Goal: Task Accomplishment & Management: Manage account settings

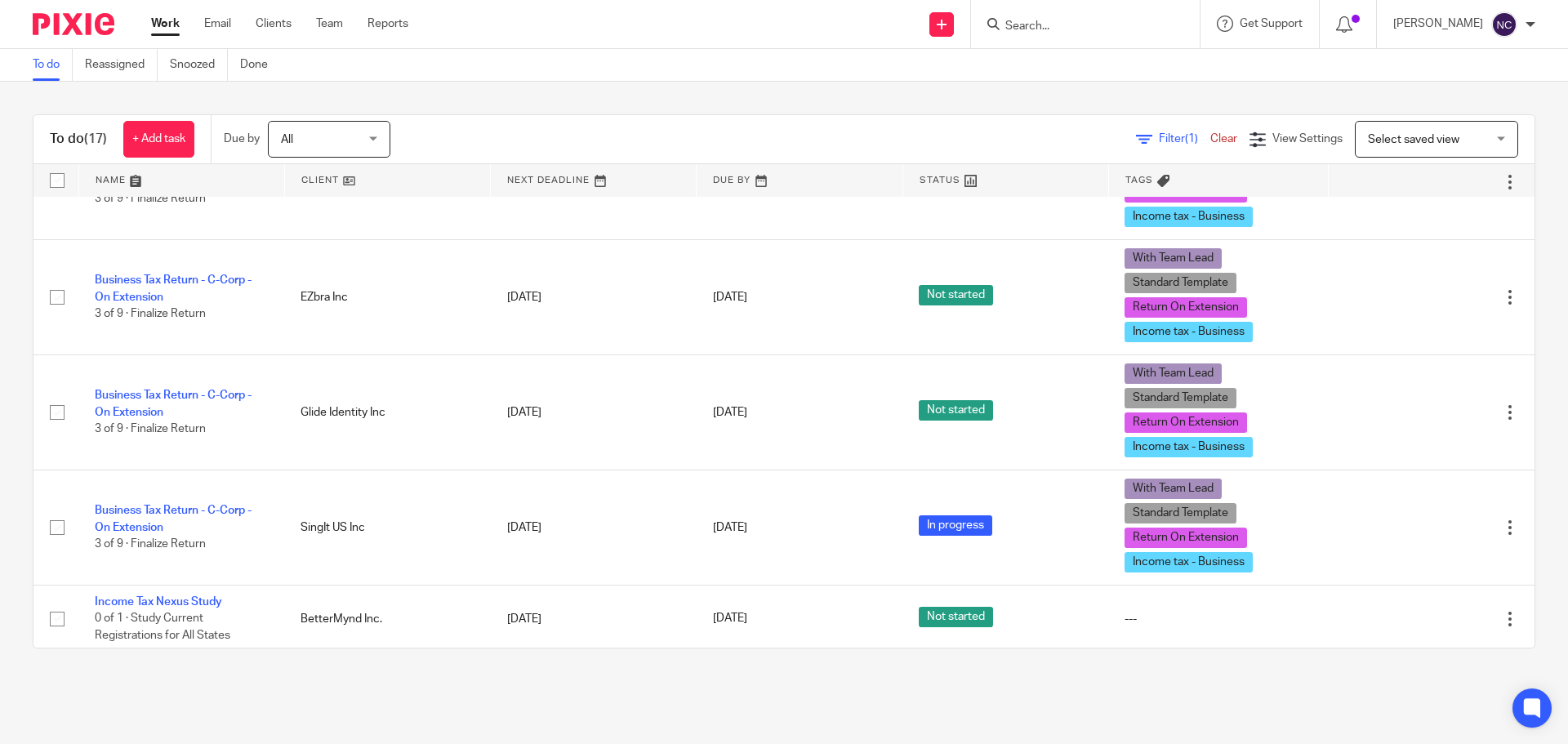
scroll to position [1307, 0]
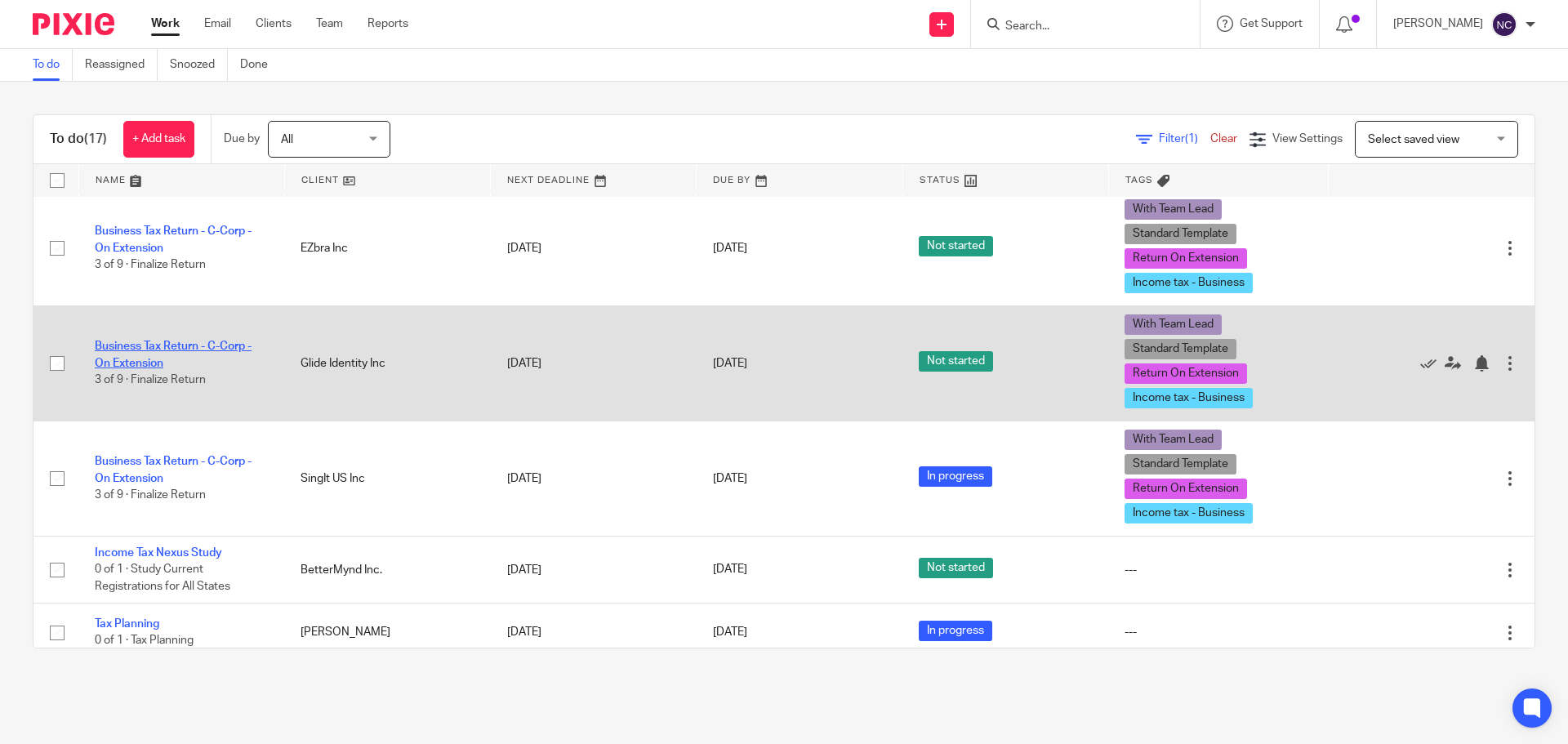
click at [207, 343] on link "Business Tax Return - C-Corp - On Extension" at bounding box center [173, 354] width 157 height 27
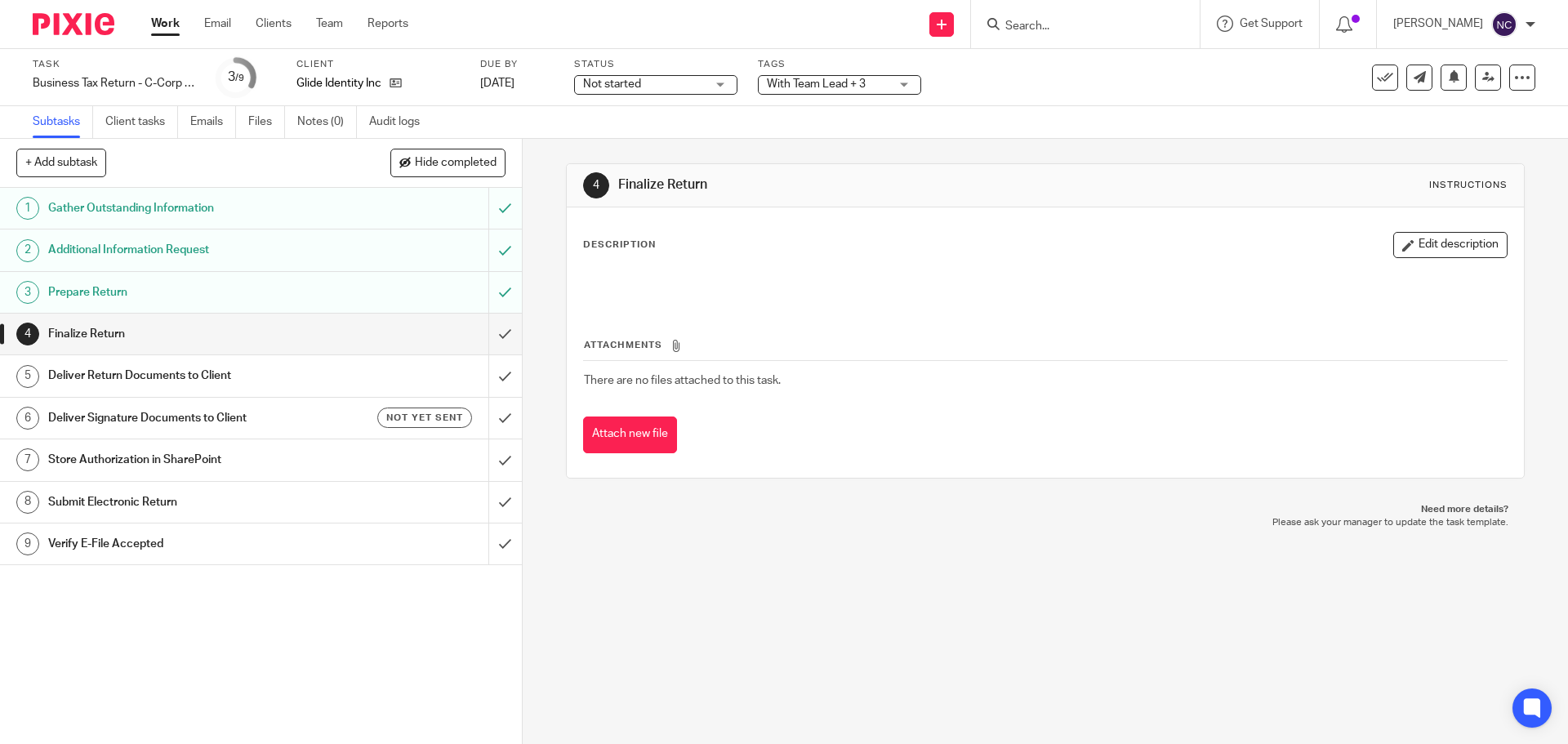
click at [664, 80] on span "Not started" at bounding box center [644, 85] width 122 height 18
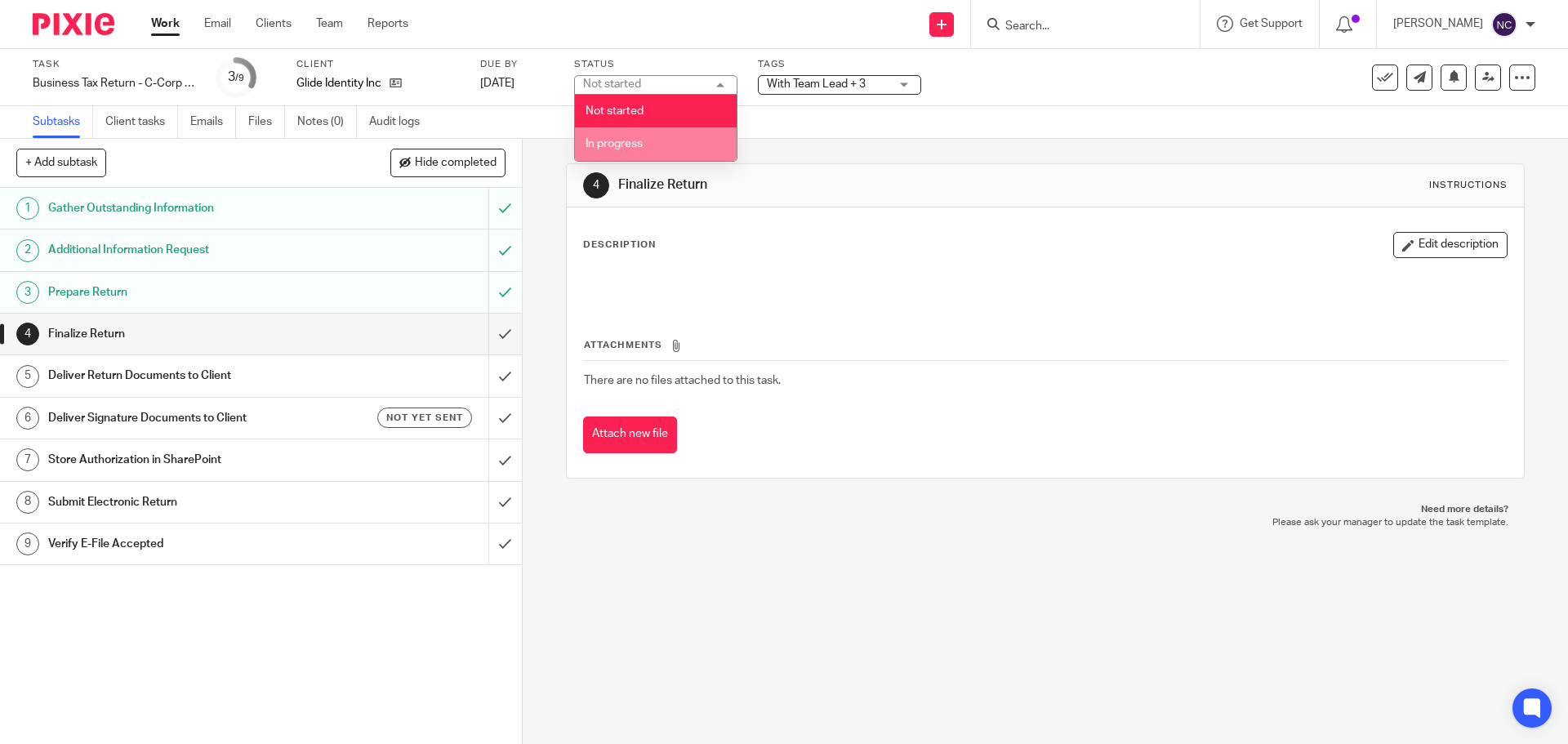
click at [631, 139] on span "In progress" at bounding box center [614, 144] width 57 height 12
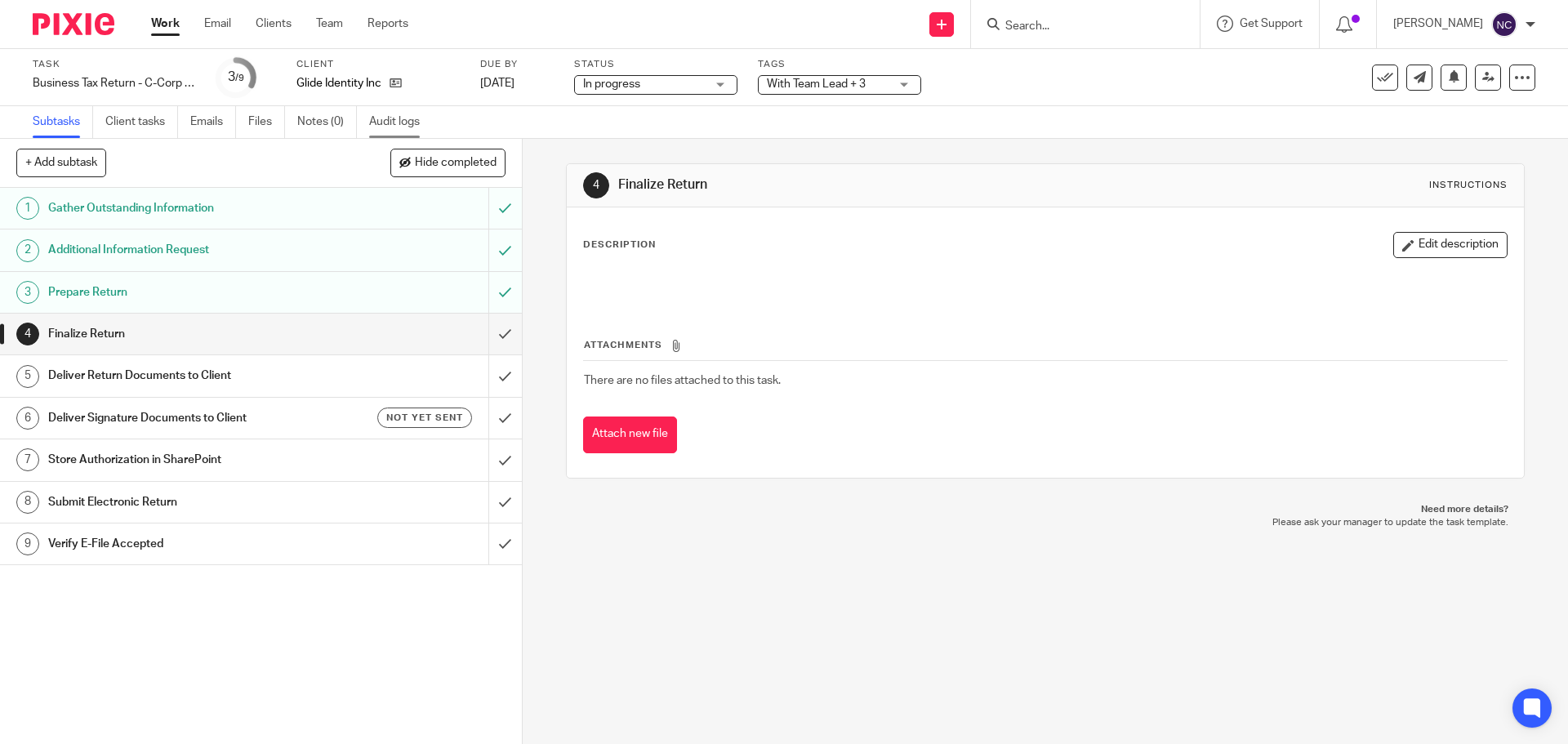
click at [399, 131] on link "Audit logs" at bounding box center [400, 122] width 63 height 32
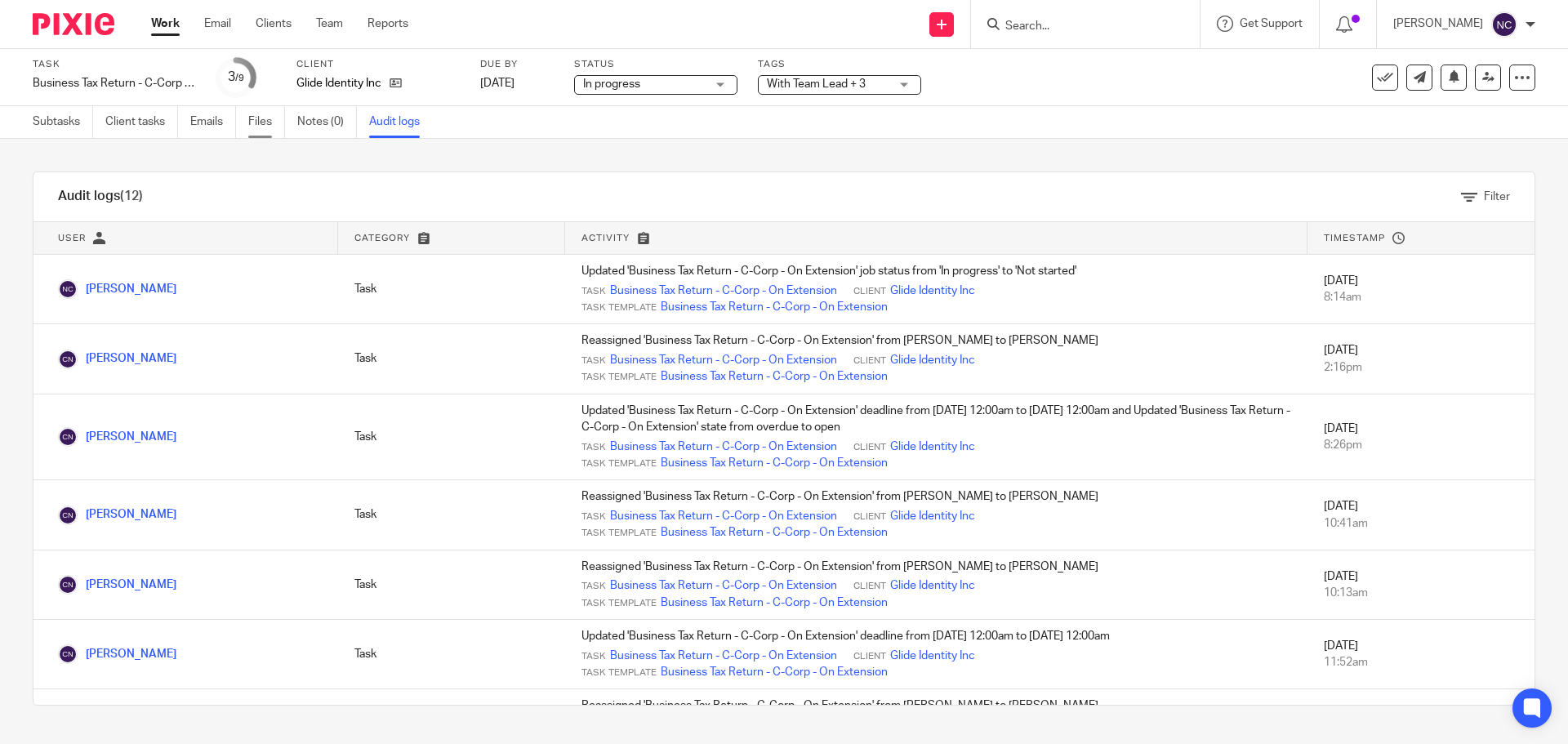
click at [261, 117] on link "Files" at bounding box center [267, 122] width 37 height 32
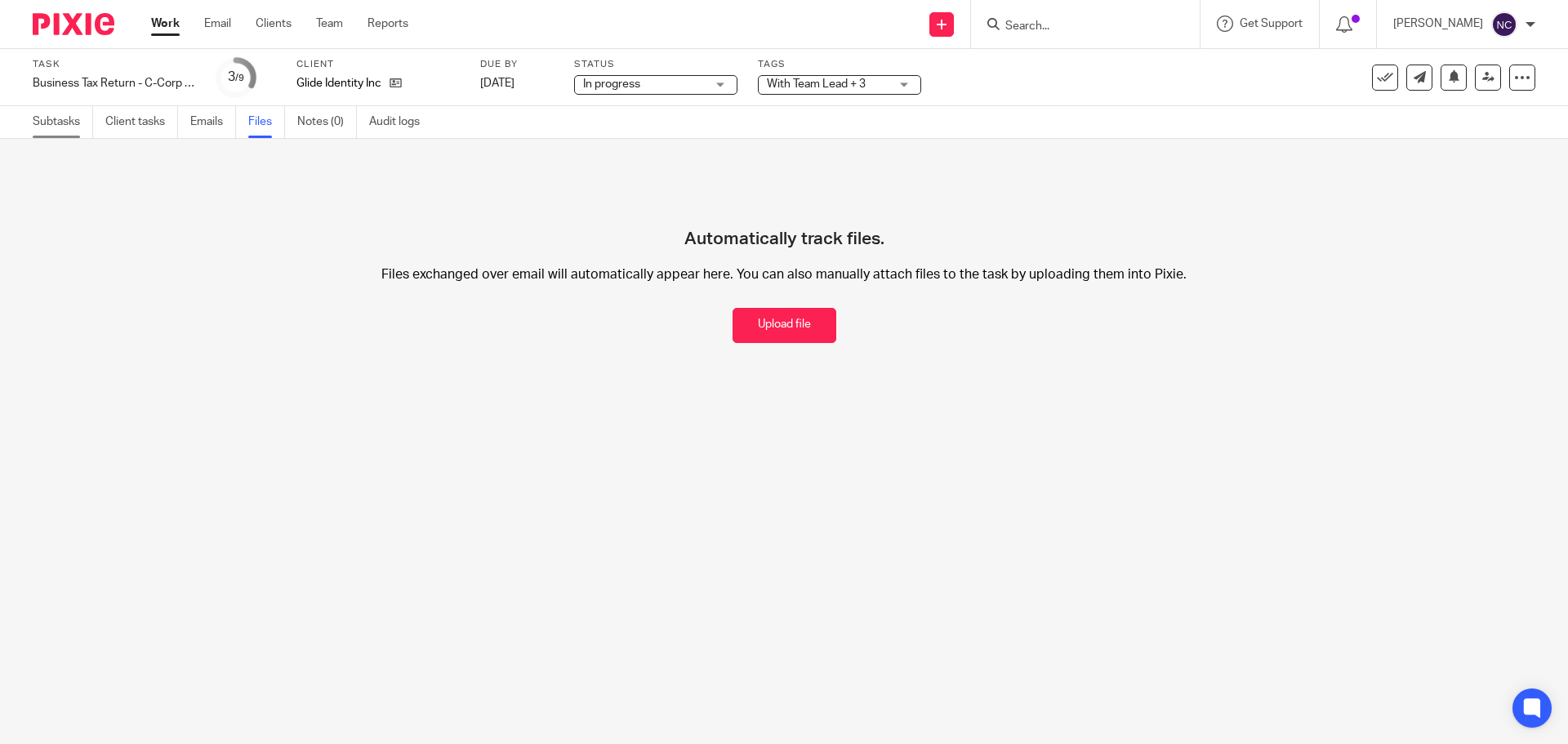
click at [57, 127] on link "Subtasks" at bounding box center [63, 122] width 61 height 32
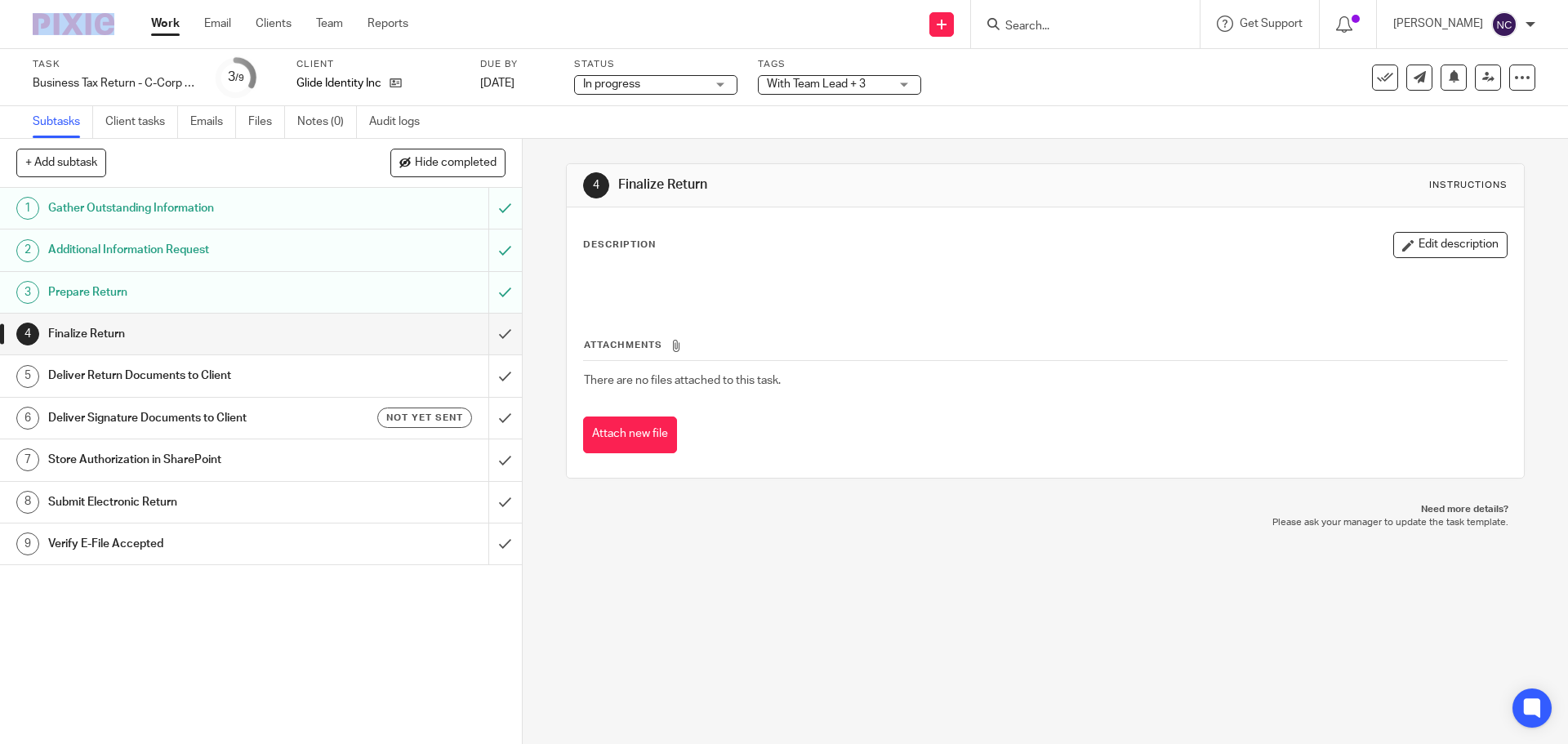
click at [84, 34] on div at bounding box center [68, 23] width 135 height 48
click at [635, 598] on div "4 Finalize Return Instructions Description Edit description Attachments There a…" at bounding box center [1045, 442] width 1045 height 605
click at [57, 16] on img at bounding box center [72, 23] width 81 height 23
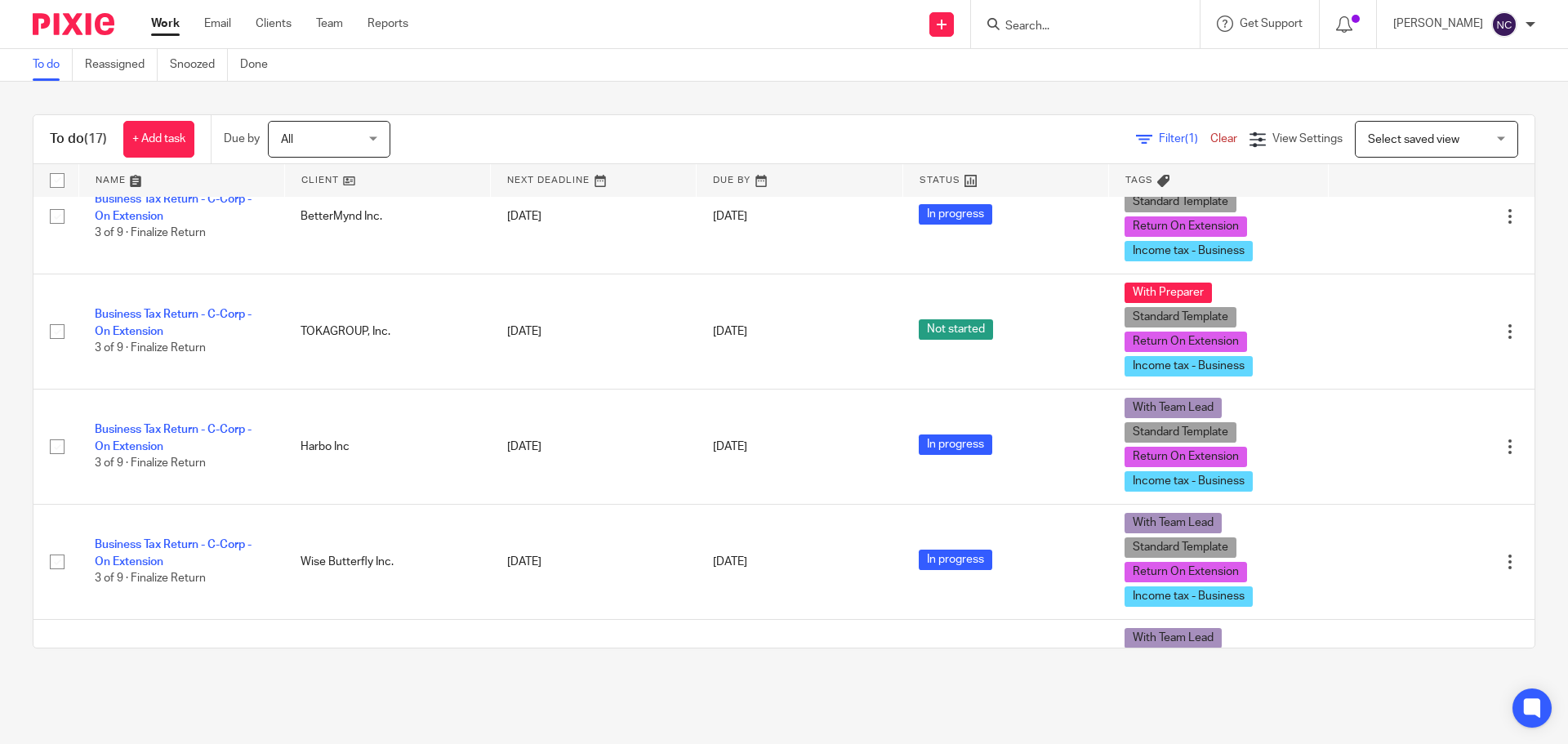
scroll to position [408, 0]
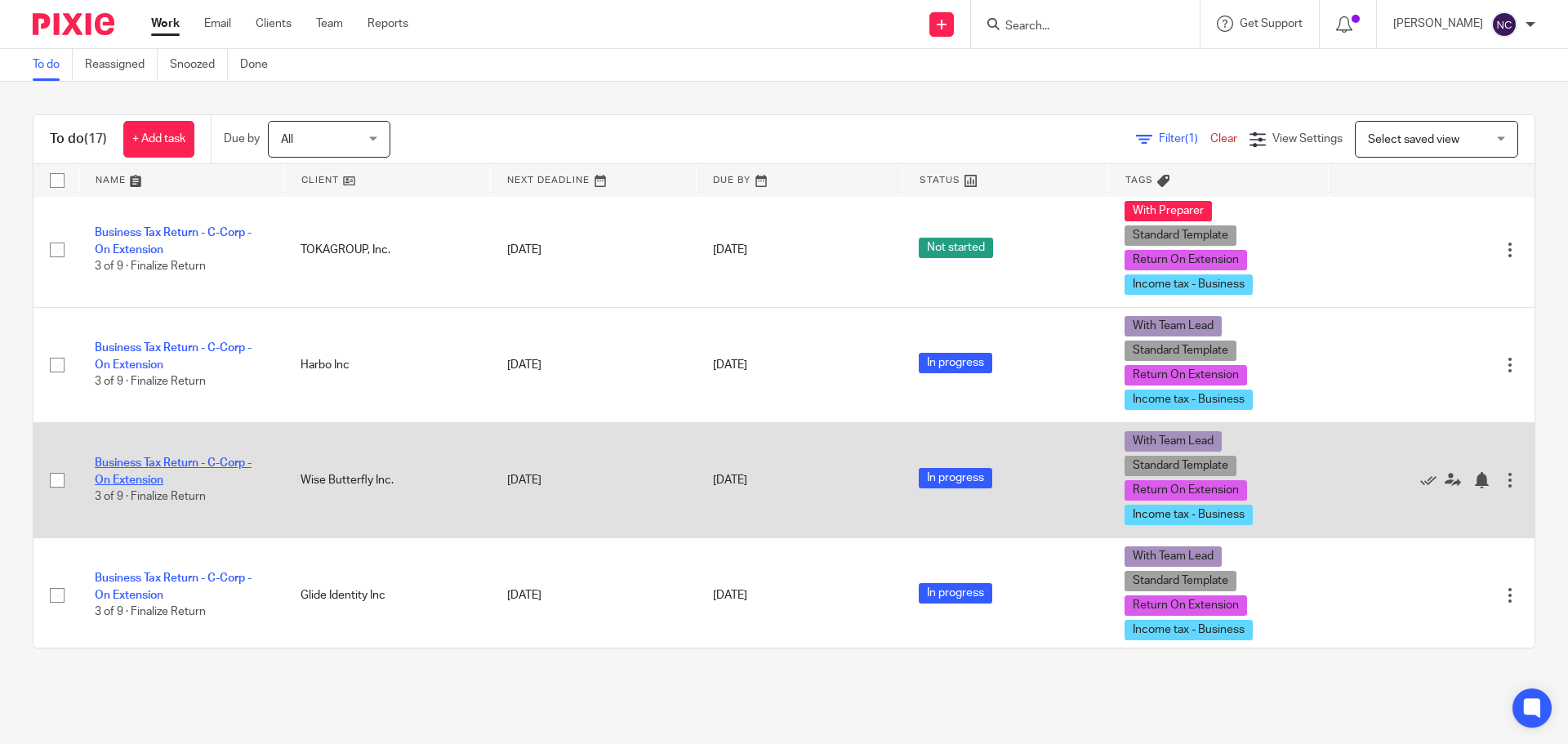
click at [133, 466] on link "Business Tax Return - C-Corp - On Extension" at bounding box center [173, 471] width 157 height 27
